Goal: Task Accomplishment & Management: Use online tool/utility

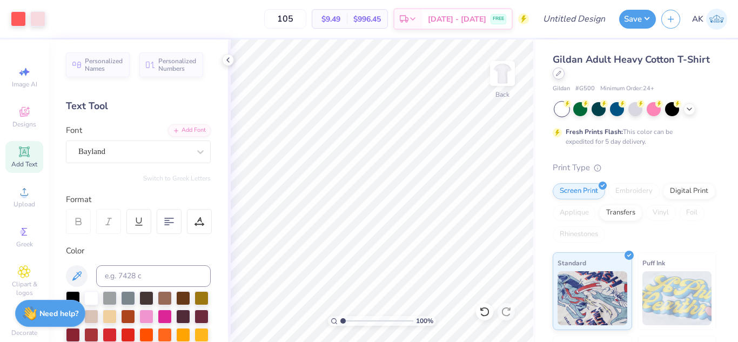
click at [561, 73] on icon at bounding box center [558, 73] width 5 height 5
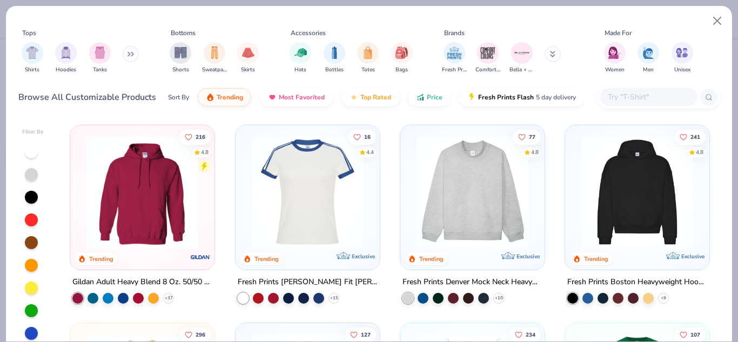
click at [618, 99] on input "text" at bounding box center [647, 97] width 83 height 12
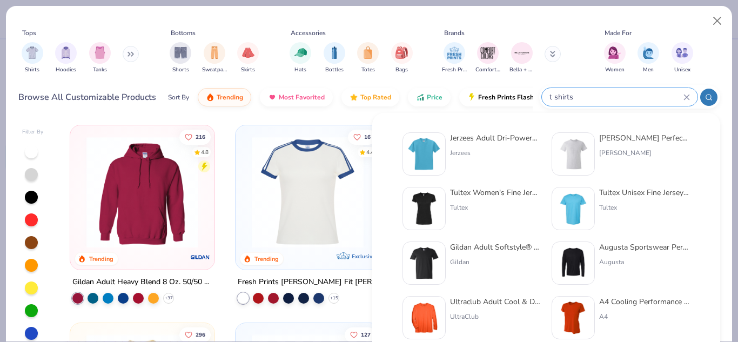
type input "t shirts"
click at [422, 156] on img at bounding box center [423, 153] width 33 height 33
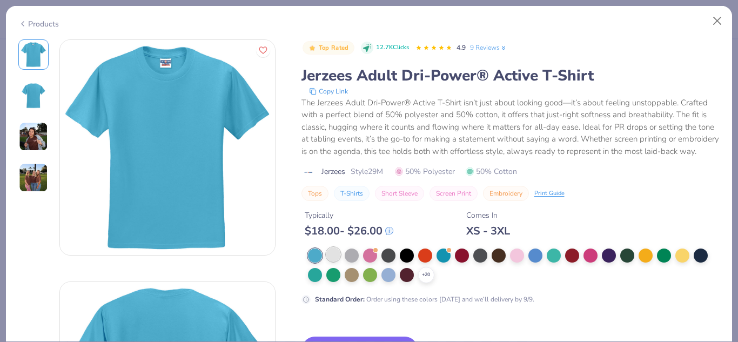
click at [332, 261] on div at bounding box center [333, 254] width 14 height 14
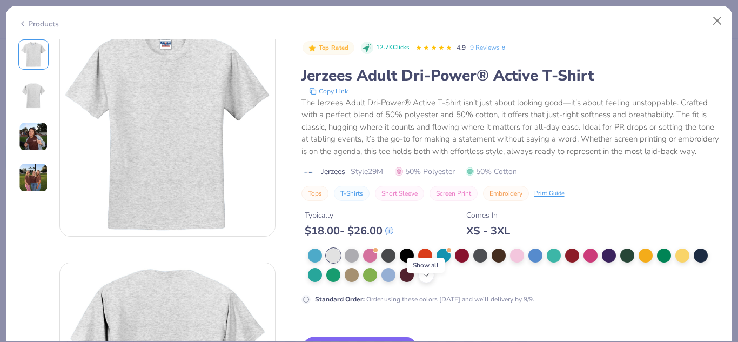
scroll to position [19, 0]
drag, startPoint x: 430, startPoint y: 289, endPoint x: 429, endPoint y: 284, distance: 5.4
click at [429, 279] on icon at bounding box center [426, 275] width 9 height 9
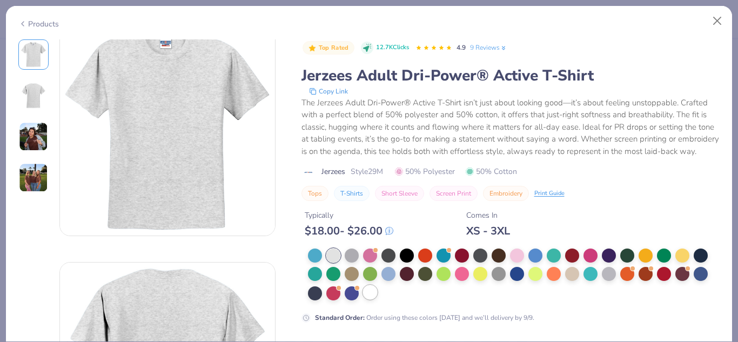
click at [373, 299] on div at bounding box center [370, 292] width 14 height 14
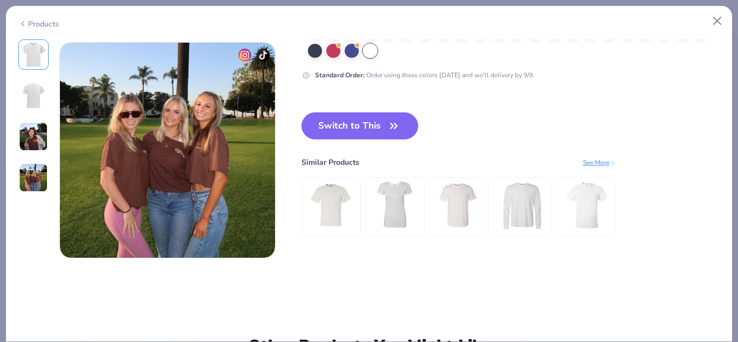
scroll to position [677, 0]
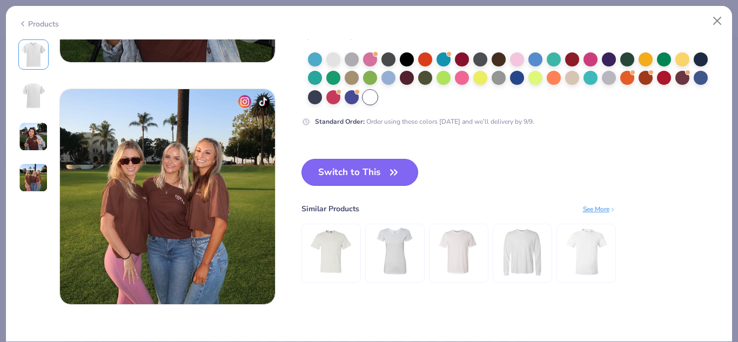
click at [386, 167] on button "Switch to This" at bounding box center [359, 172] width 117 height 27
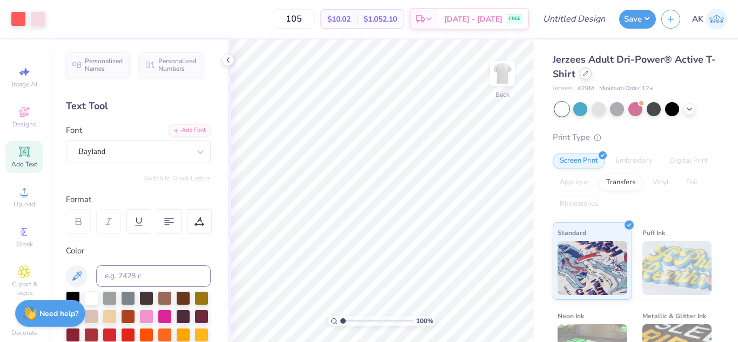
click at [588, 72] on icon at bounding box center [585, 73] width 5 height 5
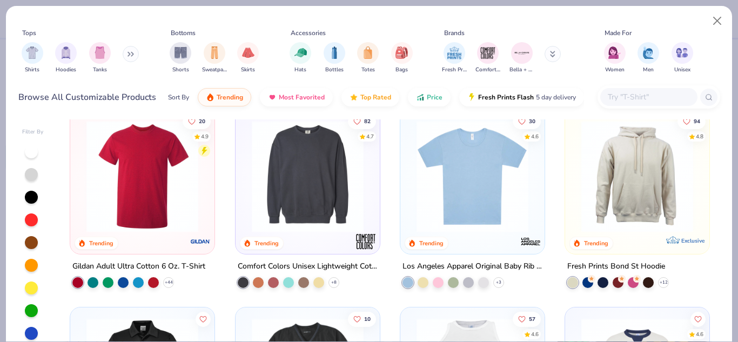
scroll to position [2182, 0]
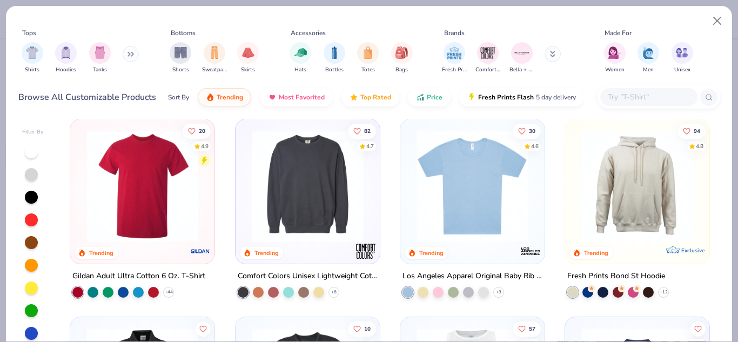
click at [478, 176] on img at bounding box center [472, 186] width 123 height 112
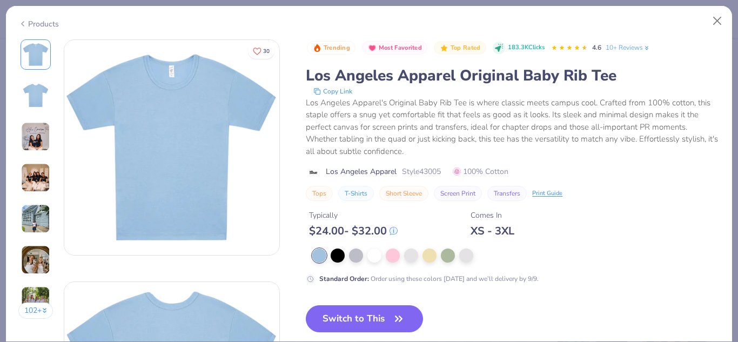
scroll to position [129, 0]
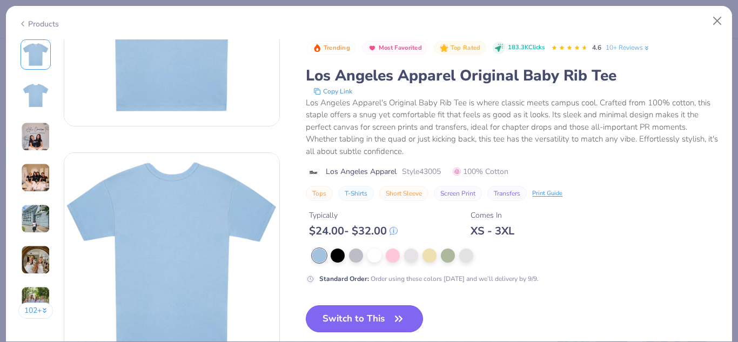
click at [330, 311] on button "Switch to This" at bounding box center [364, 318] width 117 height 27
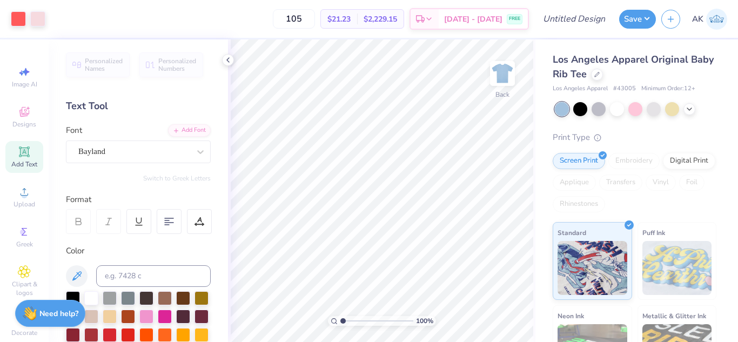
click at [626, 77] on div "Los Angeles Apparel Original Baby Rib Tee" at bounding box center [634, 66] width 164 height 29
click at [599, 75] on icon at bounding box center [596, 73] width 5 height 5
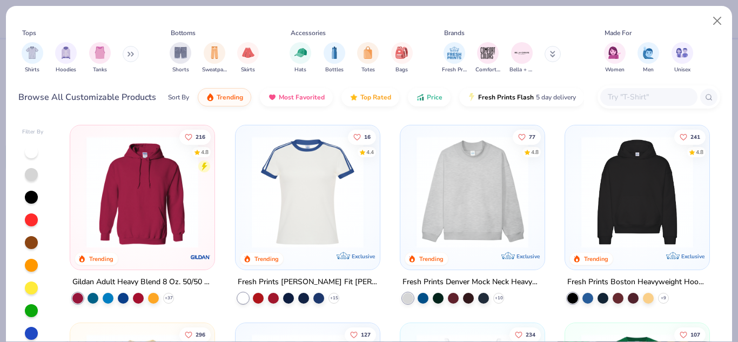
click at [620, 93] on input "text" at bounding box center [647, 97] width 83 height 12
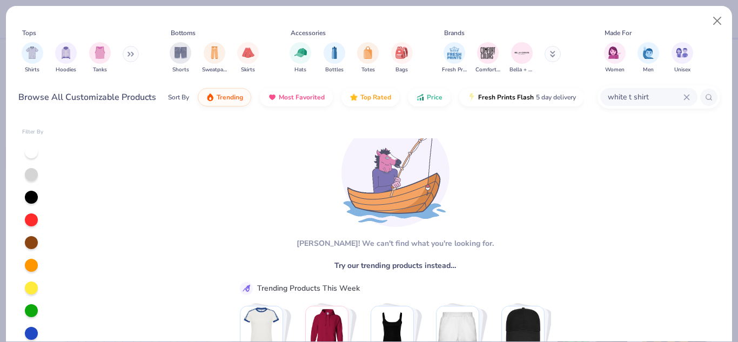
scroll to position [55, 0]
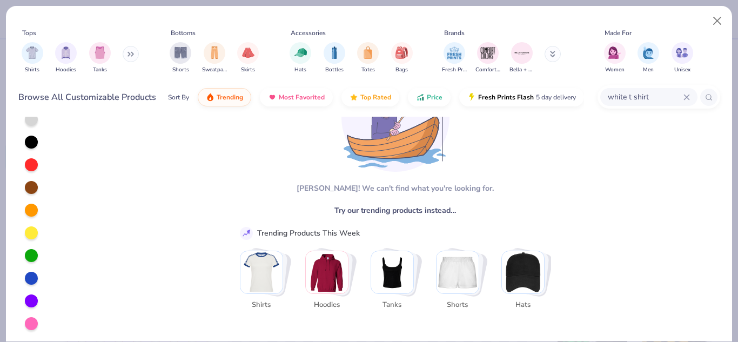
click at [625, 96] on input "white t shirt" at bounding box center [644, 97] width 77 height 12
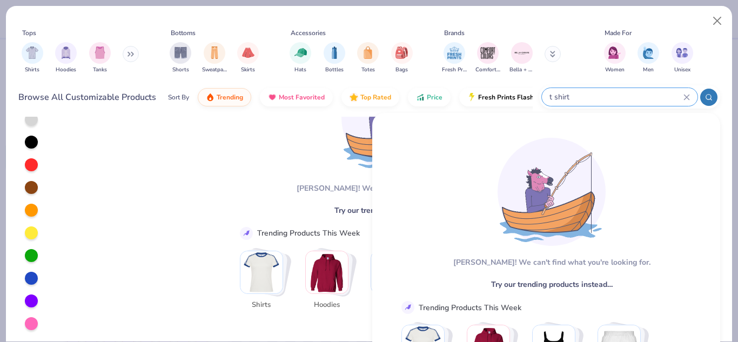
type input "t shirt"
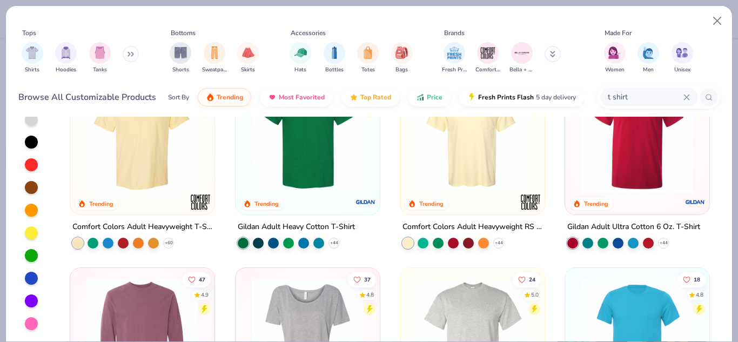
scroll to position [0, 0]
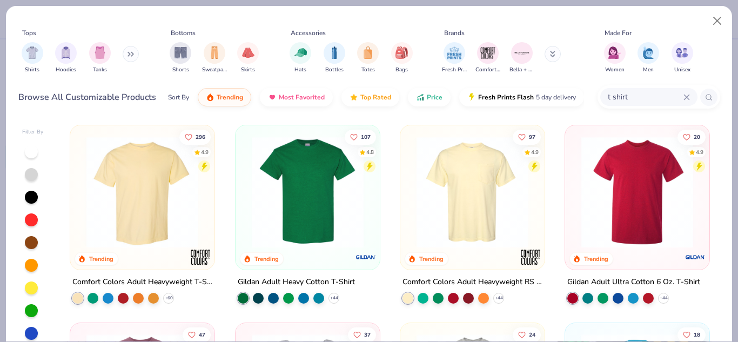
click at [637, 179] on img at bounding box center [637, 192] width 123 height 112
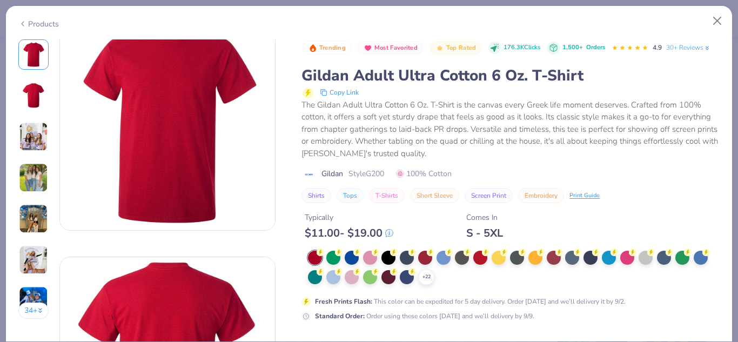
scroll to position [5, 0]
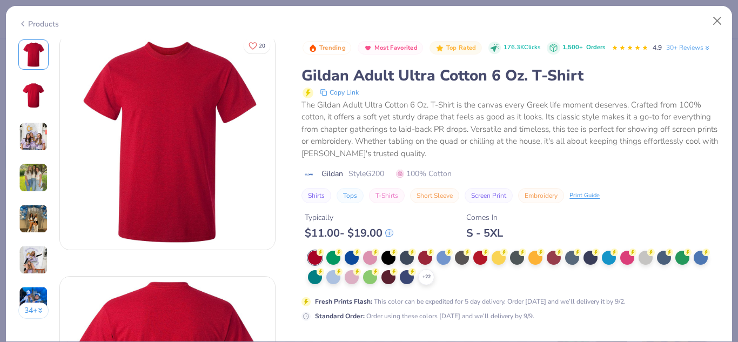
click at [432, 285] on div "+ 22" at bounding box center [514, 268] width 412 height 35
click at [430, 281] on icon at bounding box center [426, 277] width 9 height 9
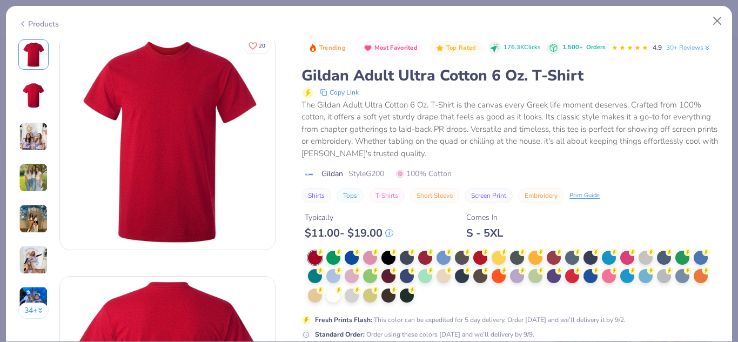
click at [428, 303] on div at bounding box center [514, 277] width 412 height 53
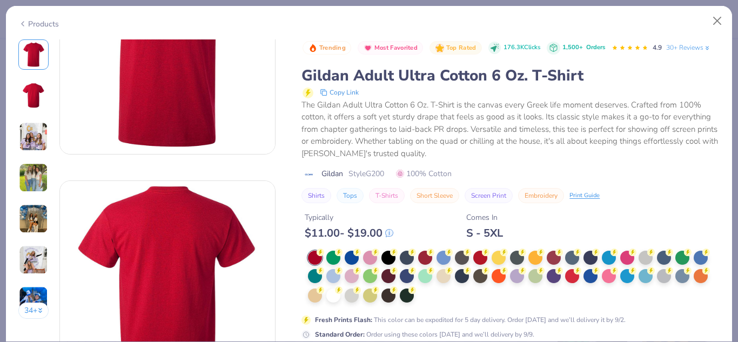
scroll to position [102, 0]
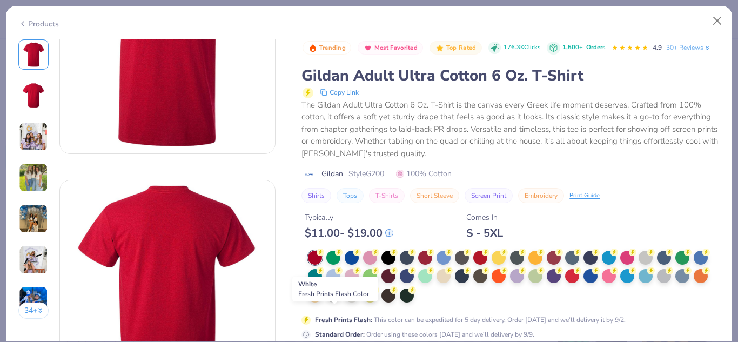
click at [331, 301] on div at bounding box center [333, 294] width 14 height 14
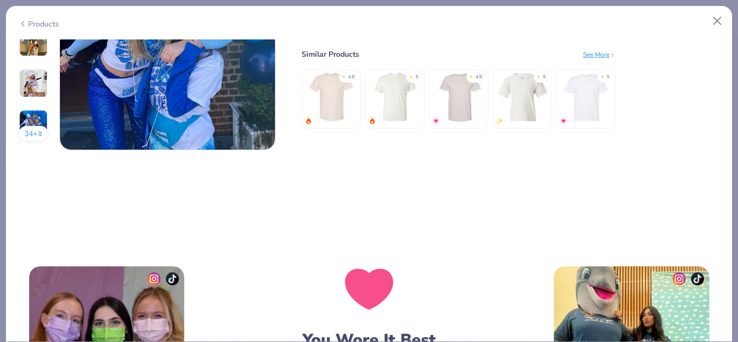
scroll to position [1433, 0]
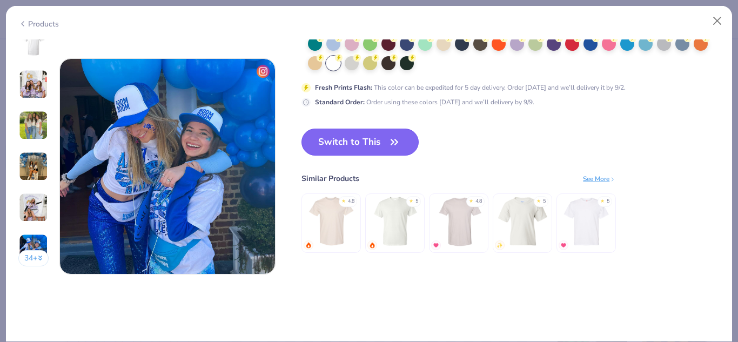
click at [383, 139] on button "Switch to This" at bounding box center [359, 142] width 117 height 27
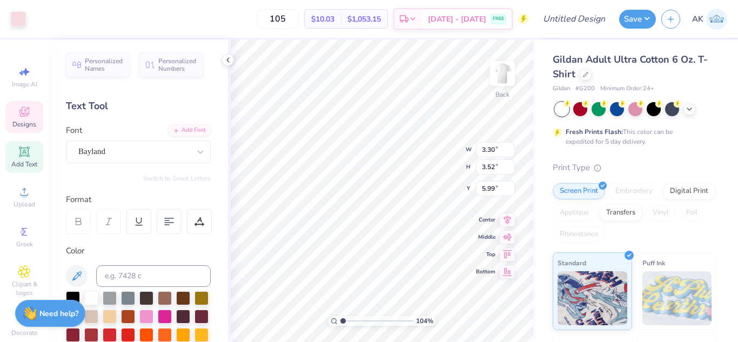
type input "1.03804247567389"
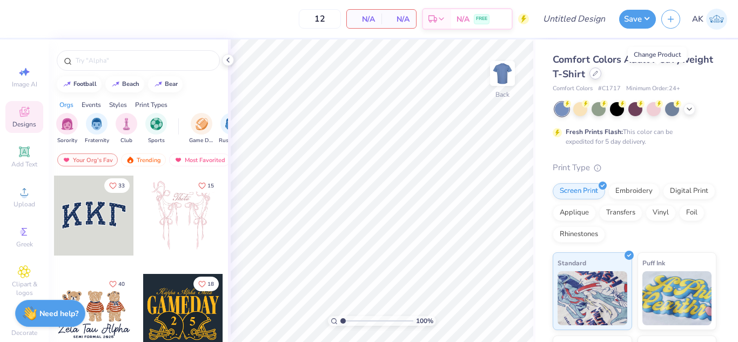
click at [598, 74] on icon at bounding box center [594, 73] width 5 height 5
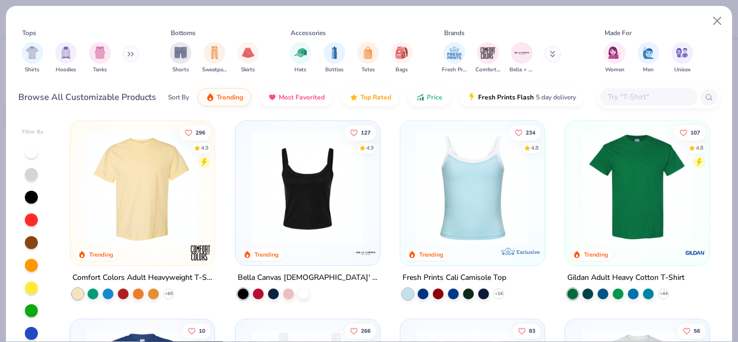
scroll to position [203, 0]
click at [631, 100] on input "text" at bounding box center [647, 97] width 83 height 12
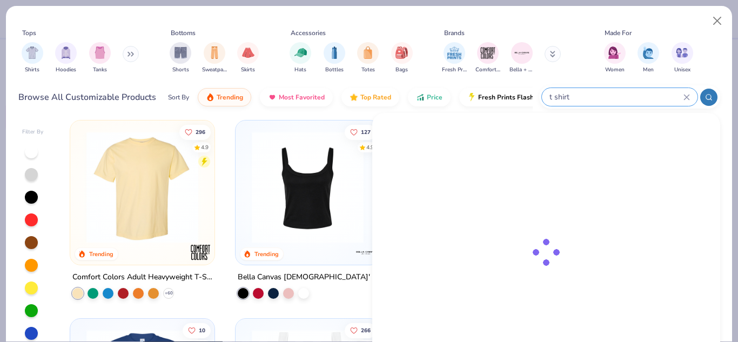
type input "t shirt"
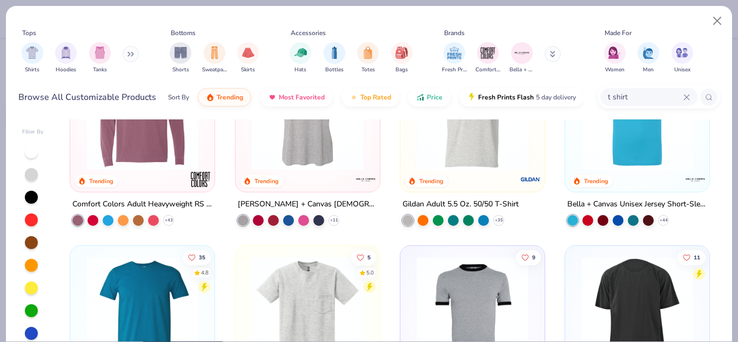
scroll to position [250, 0]
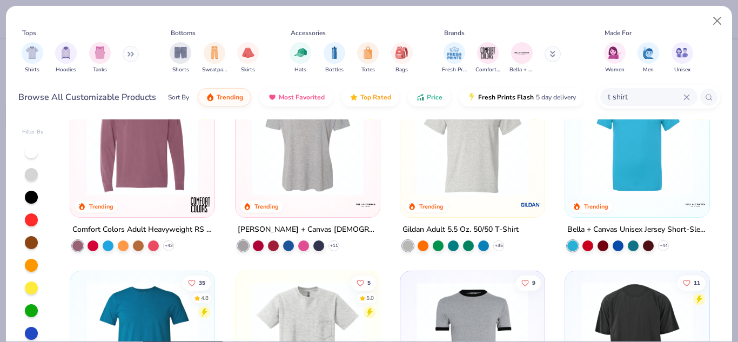
click at [468, 156] on img at bounding box center [472, 140] width 123 height 112
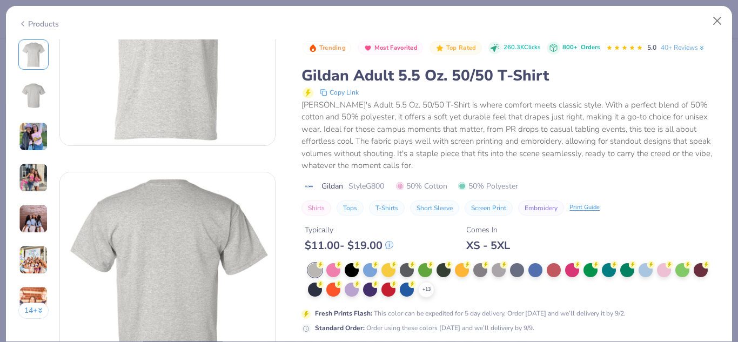
scroll to position [110, 0]
click at [425, 289] on icon at bounding box center [426, 289] width 9 height 9
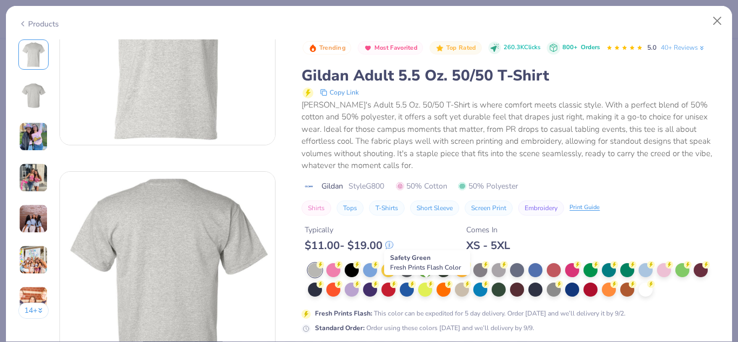
scroll to position [136, 0]
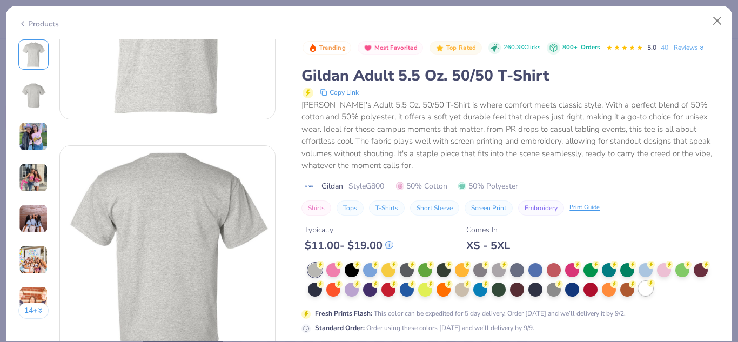
click at [649, 285] on icon at bounding box center [651, 283] width 8 height 8
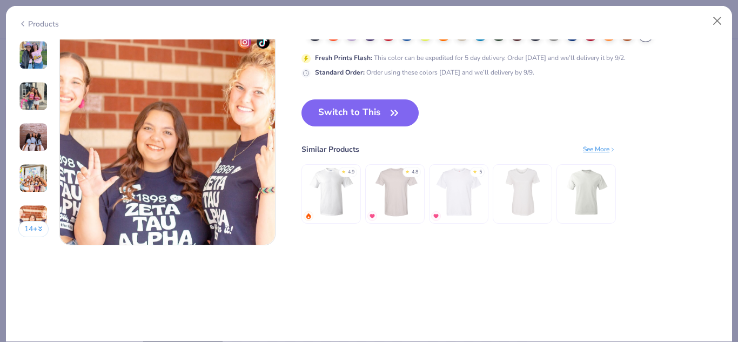
scroll to position [1461, 0]
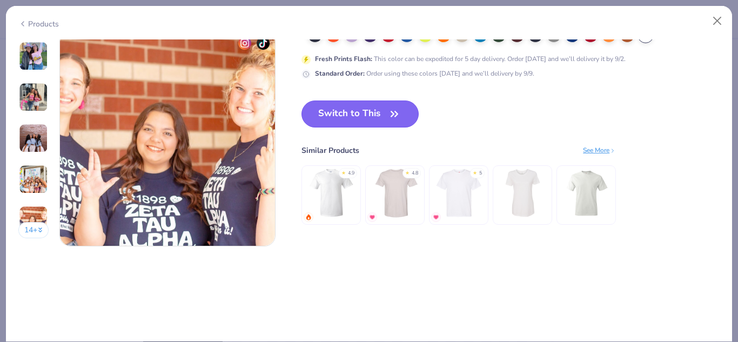
click at [381, 122] on button "Switch to This" at bounding box center [359, 113] width 117 height 27
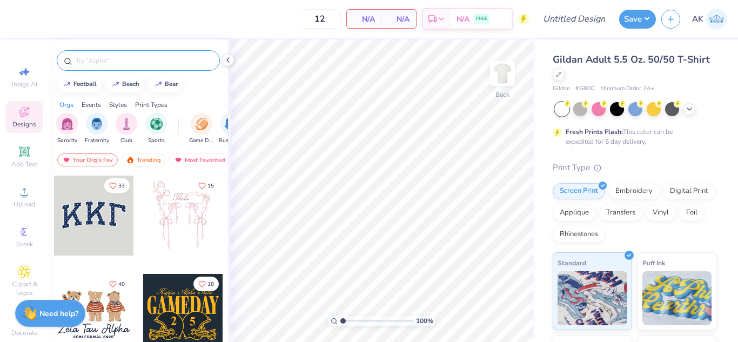
click at [126, 59] on input "text" at bounding box center [144, 60] width 138 height 11
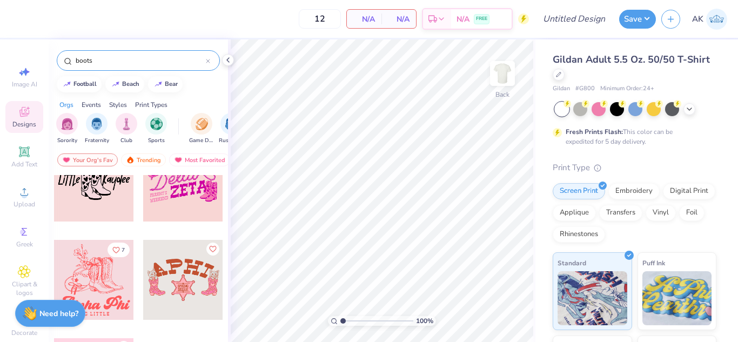
scroll to position [723, 0]
type input "boots"
click at [90, 279] on div at bounding box center [94, 279] width 80 height 80
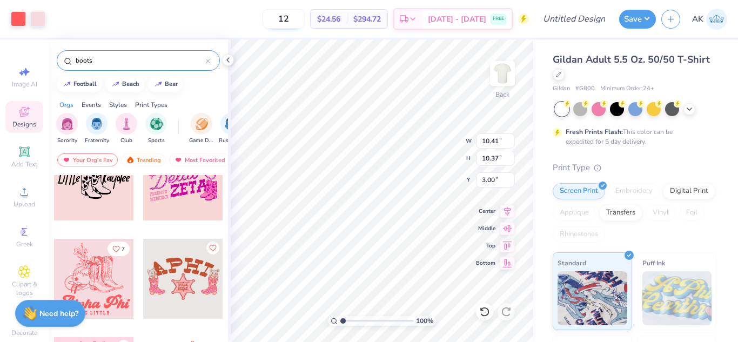
click at [305, 23] on input "12" at bounding box center [283, 18] width 42 height 19
type input "1"
type input "105"
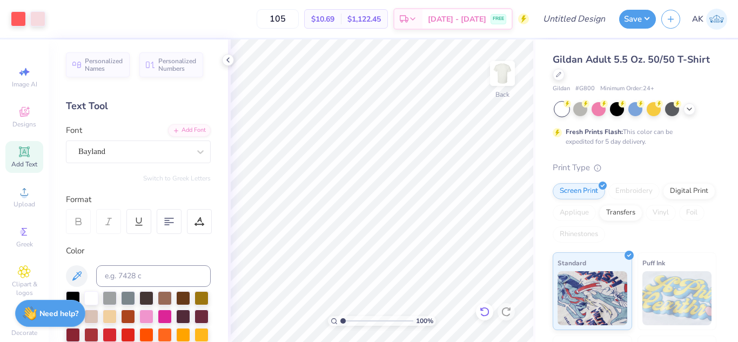
click at [480, 312] on icon at bounding box center [484, 311] width 11 height 11
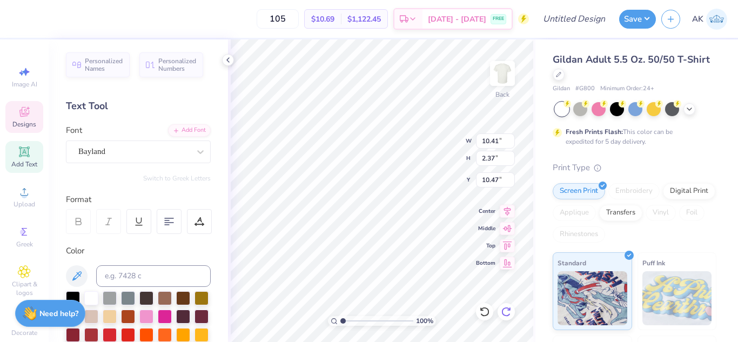
scroll to position [9, 2]
type textarea "A"
type textarea "Chi Omega"
type input "4.35"
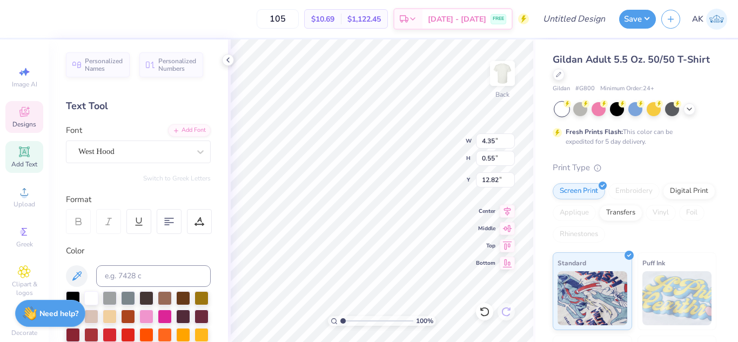
type input "0.55"
type input "12.82"
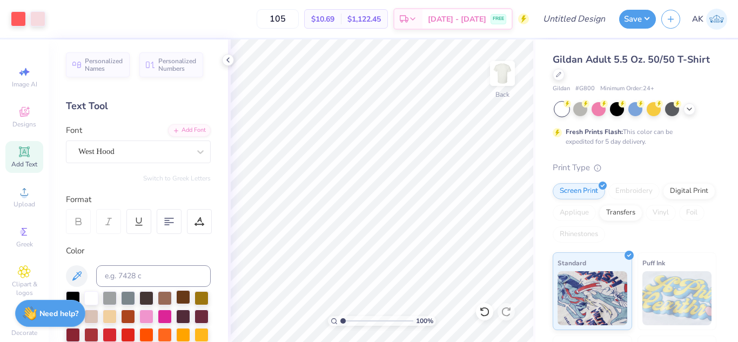
click at [185, 295] on div at bounding box center [183, 297] width 14 height 14
click at [561, 75] on icon at bounding box center [558, 73] width 5 height 5
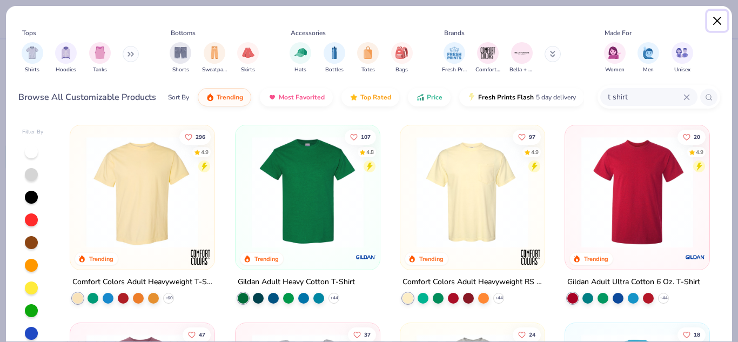
click at [714, 22] on button "Close" at bounding box center [717, 21] width 21 height 21
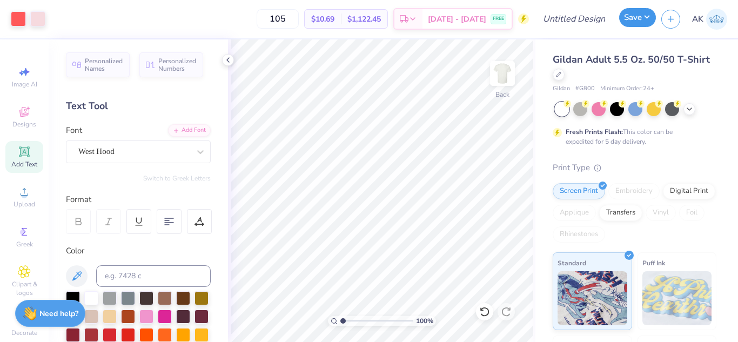
click at [629, 16] on button "Save" at bounding box center [637, 17] width 37 height 19
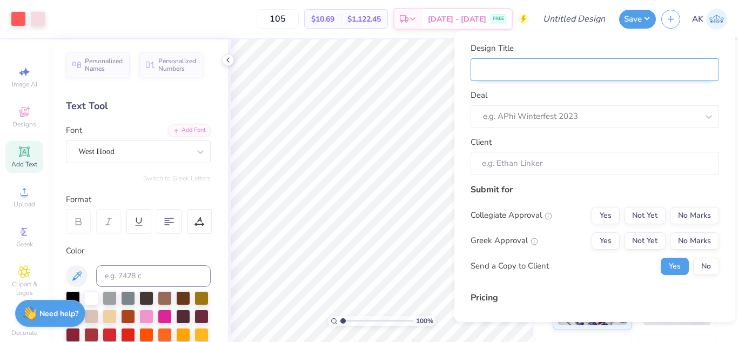
click at [536, 70] on input "Design Title" at bounding box center [594, 69] width 248 height 23
type input "C"
type input "Ch"
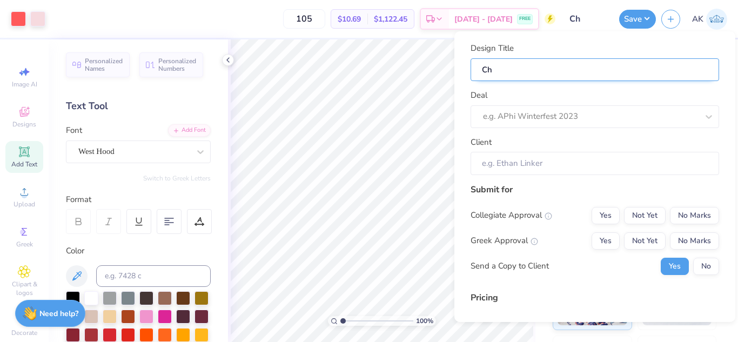
type input "Chi"
type input "Chi O"
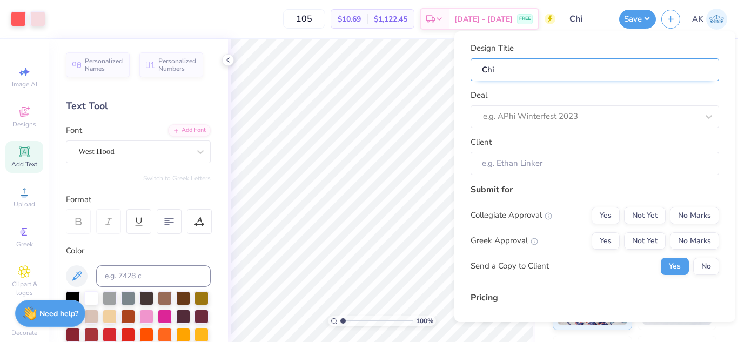
type input "Chi O"
type input "Chi Om"
type input "Chi Ome"
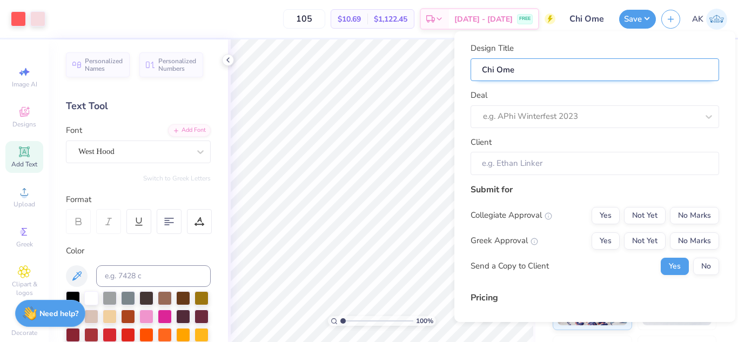
type input "[PERSON_NAME]"
type input "Chi Omega"
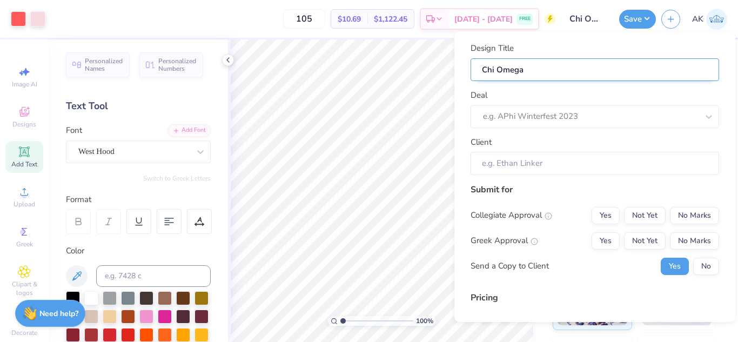
type input "Chi Omega"
type input "Chi Omega B"
type input "Chi Omega Bi"
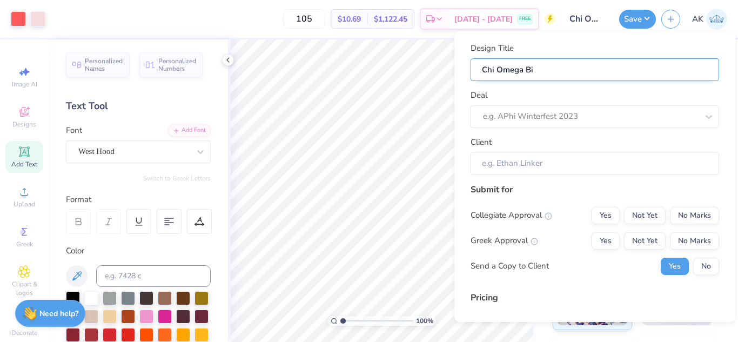
type input "Chi Omega Bid"
type input "Chi Omega Bid D"
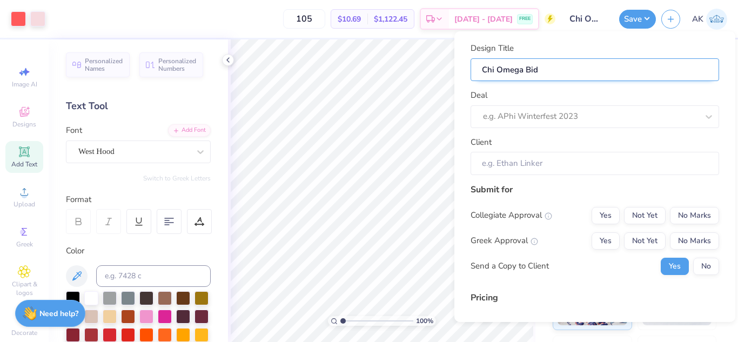
type input "Chi Omega Bid D"
type input "Chi Omega Bid Da"
type input "Chi Omega Bid Day"
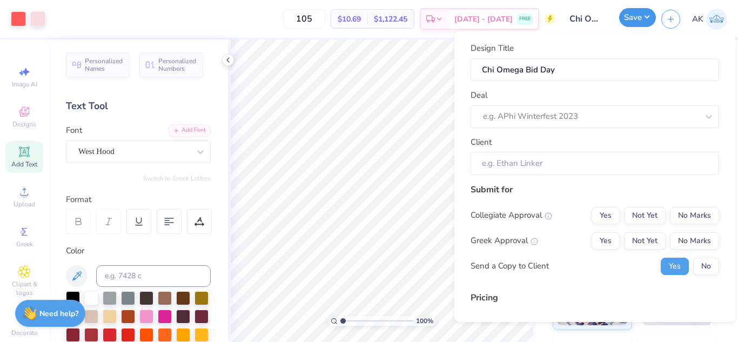
click at [631, 16] on button "Save" at bounding box center [637, 17] width 37 height 19
